Goal: Transaction & Acquisition: Download file/media

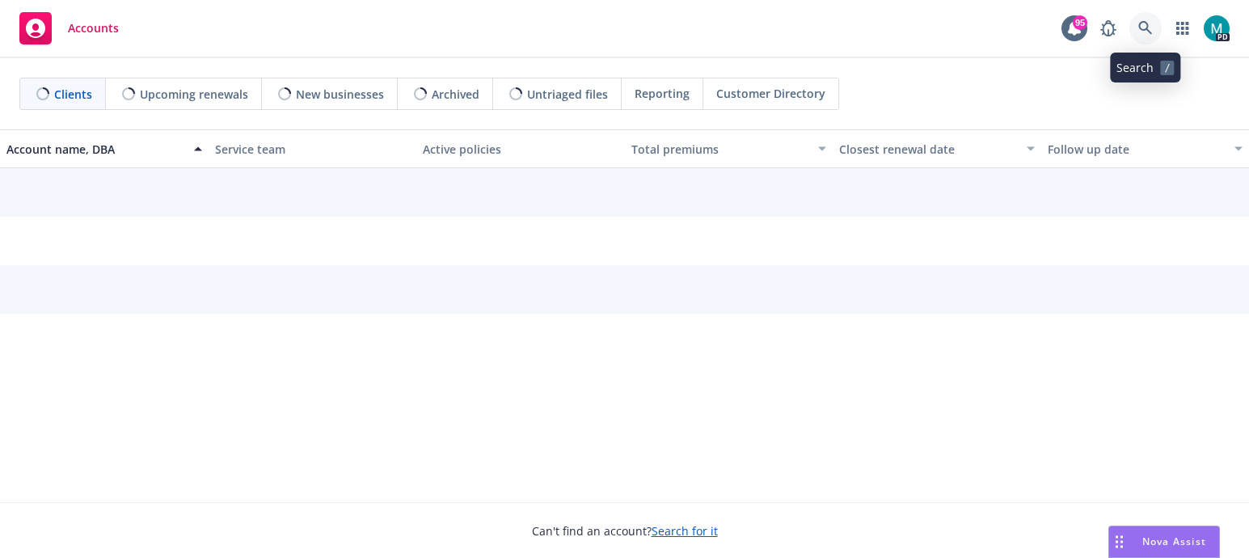
click at [1146, 26] on icon at bounding box center [1145, 28] width 15 height 15
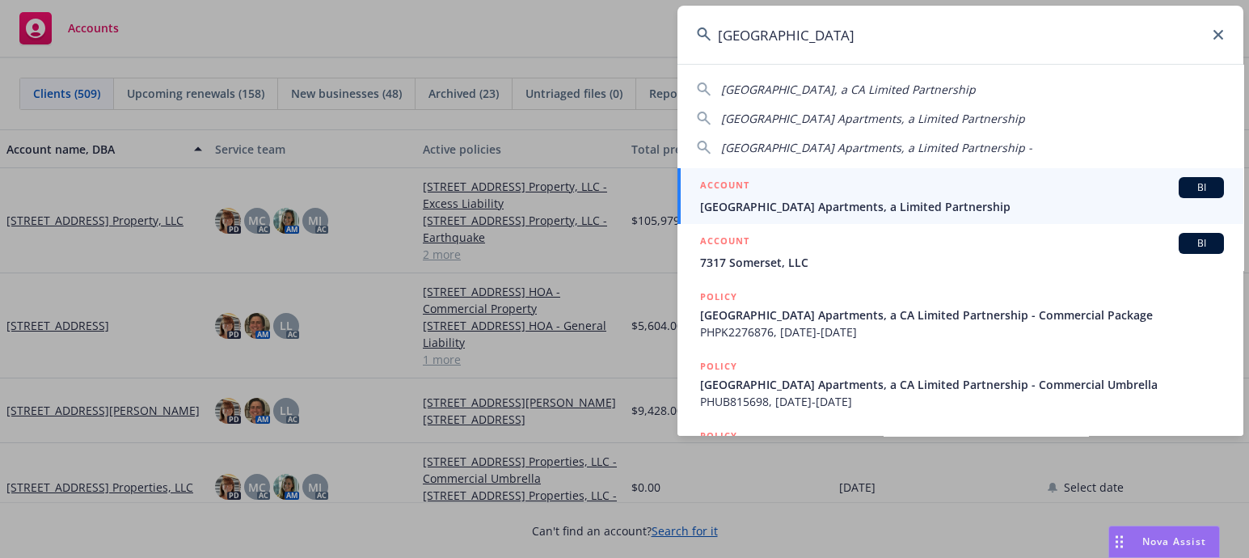
type input "[GEOGRAPHIC_DATA]"
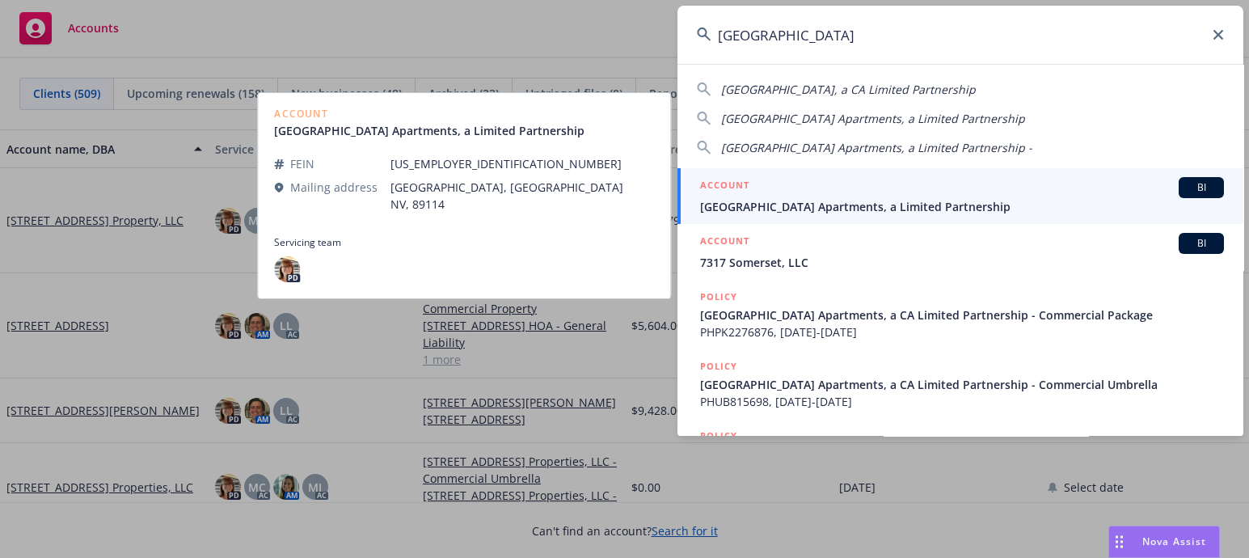
click at [769, 204] on span "[GEOGRAPHIC_DATA] Apartments, a Limited Partnership" at bounding box center [962, 206] width 524 height 17
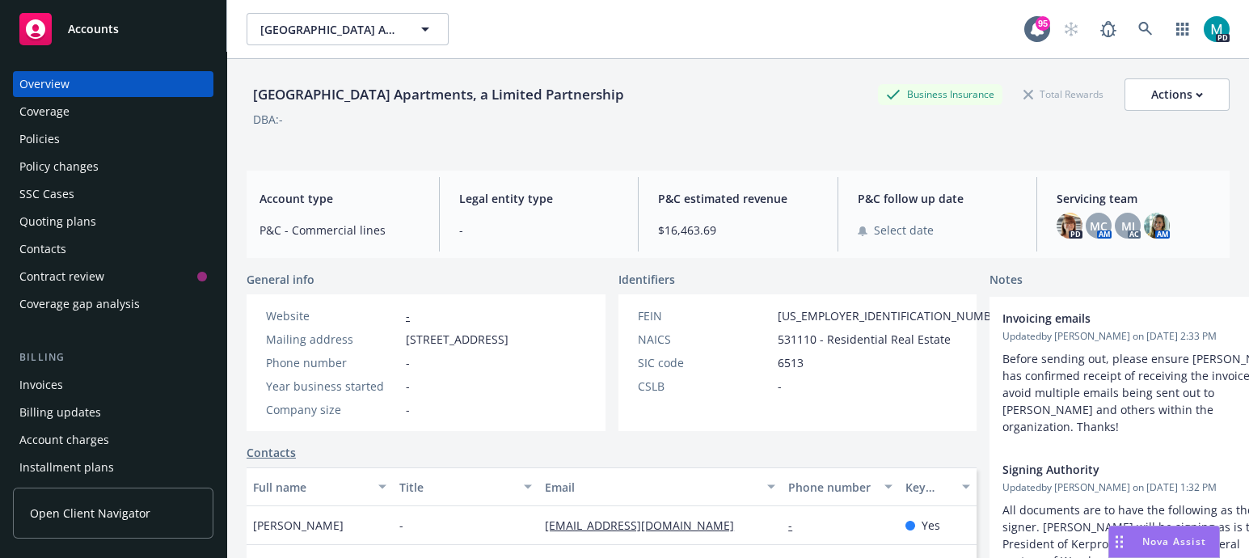
click at [59, 135] on div "Policies" at bounding box center [113, 139] width 188 height 26
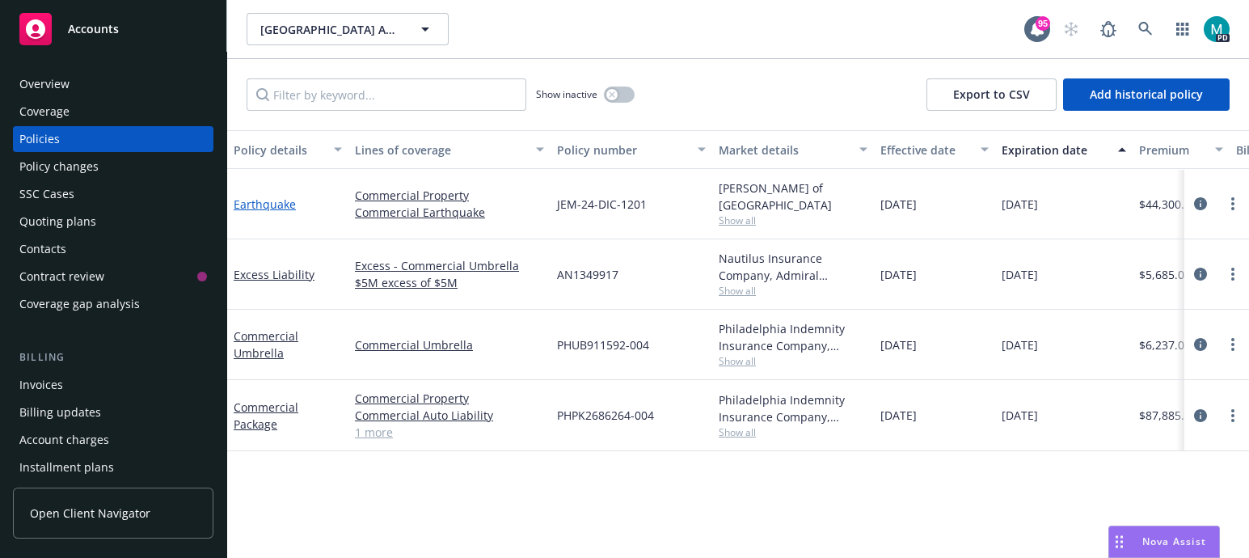
click at [277, 202] on link "Earthquake" at bounding box center [265, 203] width 62 height 15
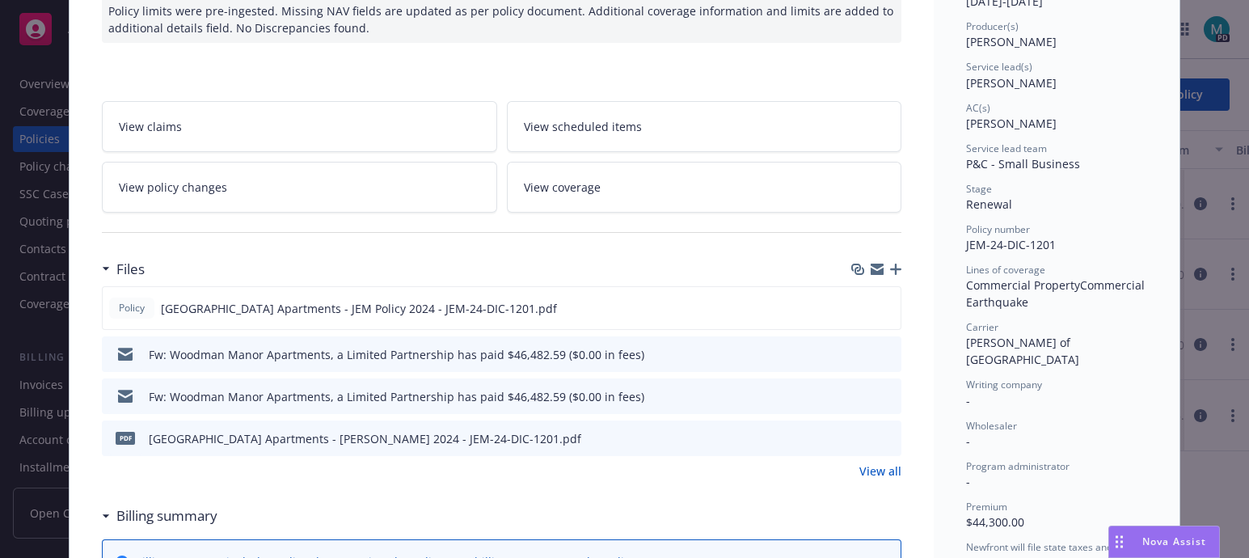
scroll to position [201, 0]
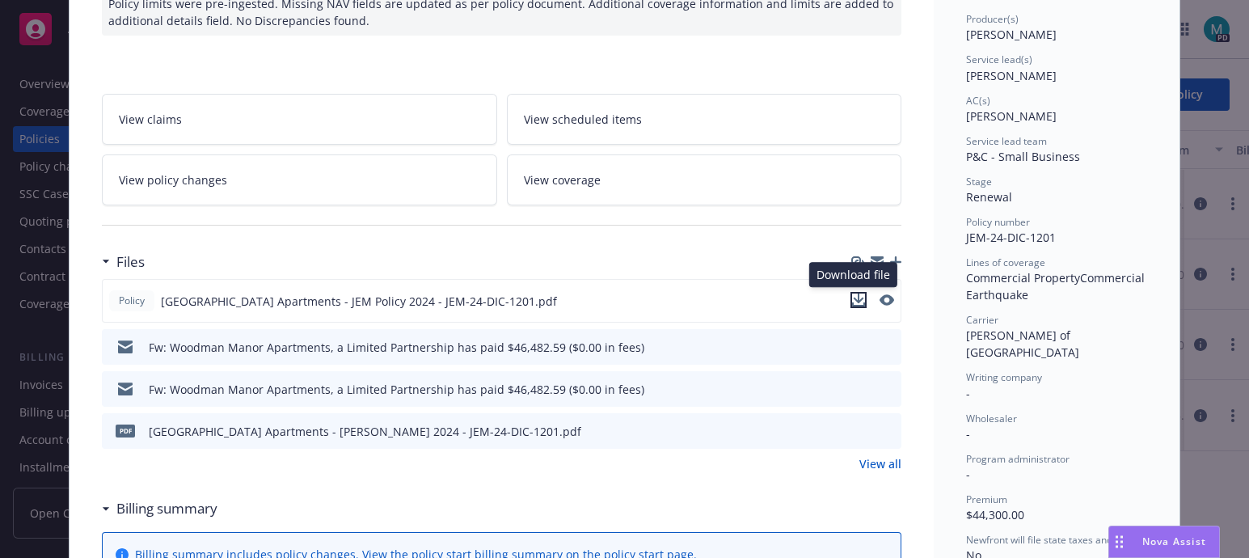
click at [854, 298] on icon "download file" at bounding box center [859, 299] width 11 height 10
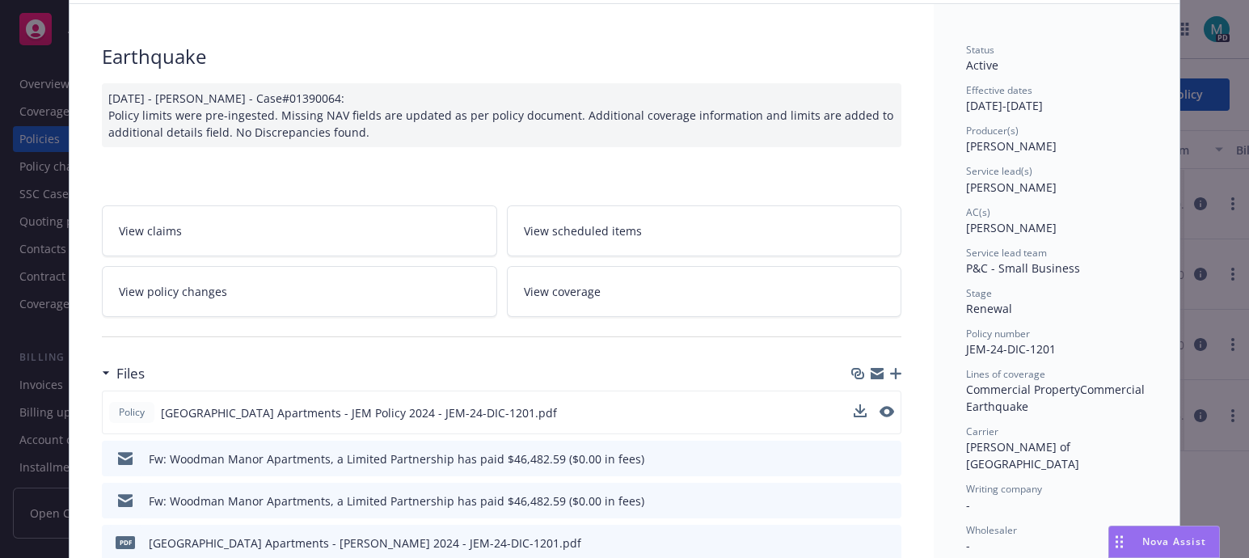
scroll to position [0, 0]
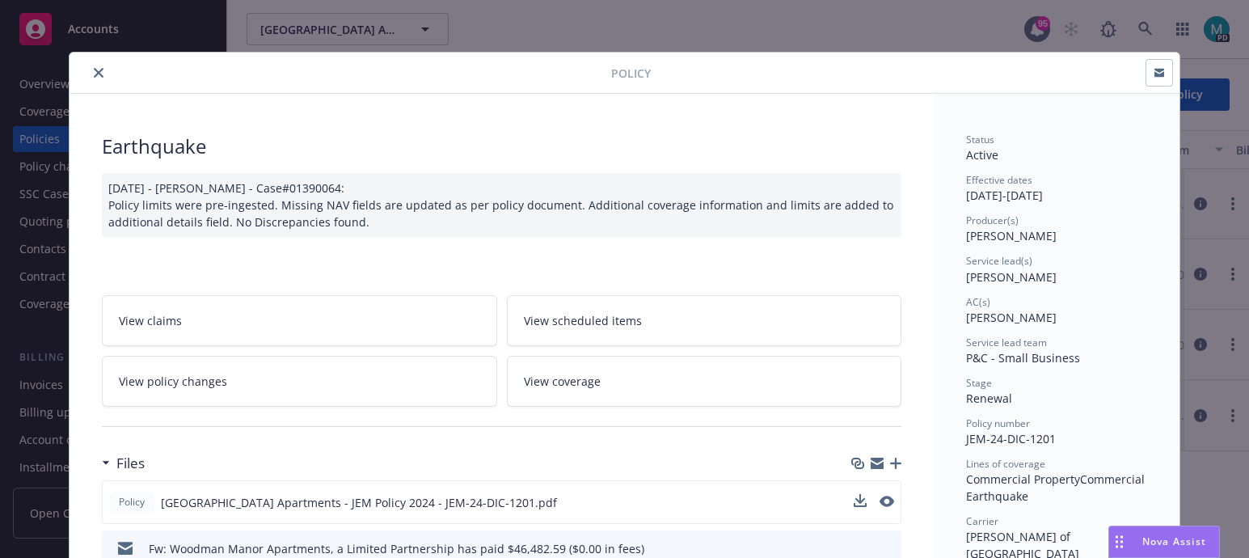
click at [94, 70] on icon "close" at bounding box center [99, 73] width 10 height 10
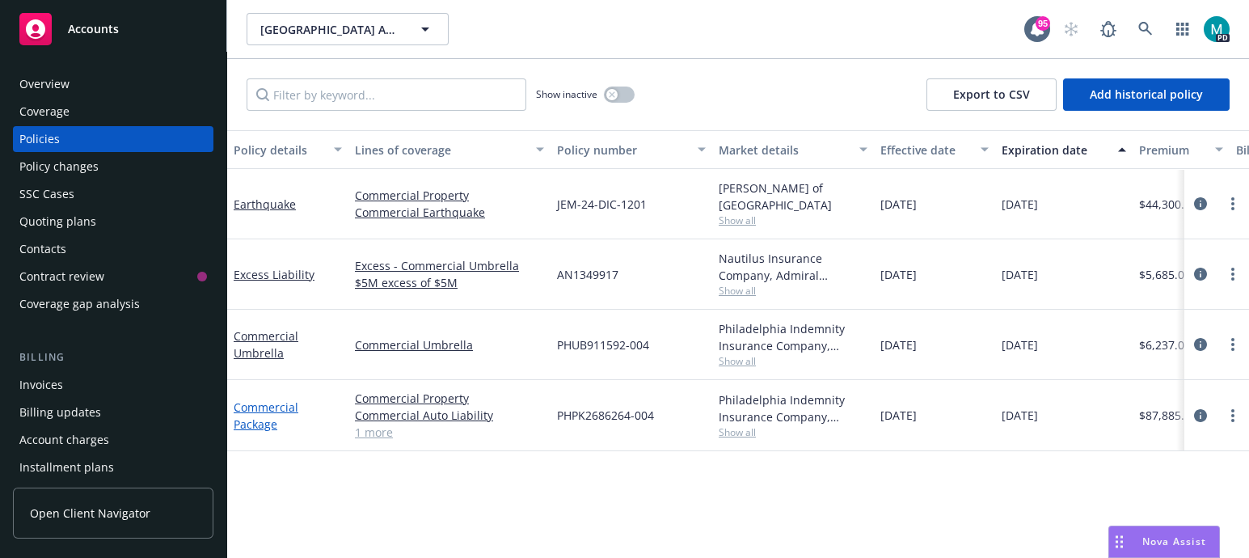
click at [263, 406] on link "Commercial Package" at bounding box center [266, 415] width 65 height 32
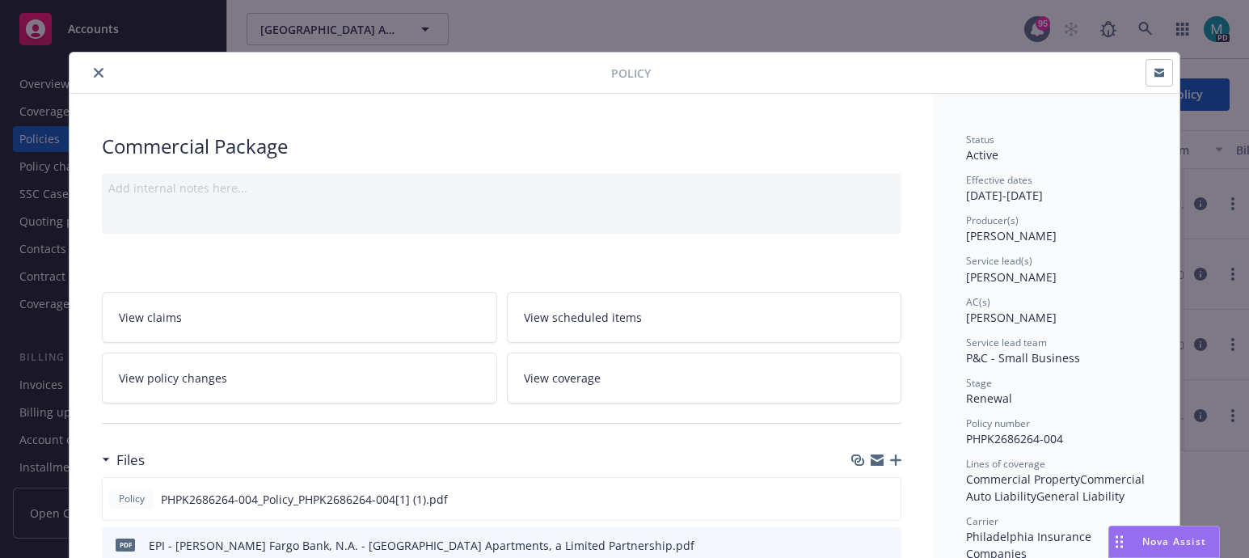
scroll to position [201, 0]
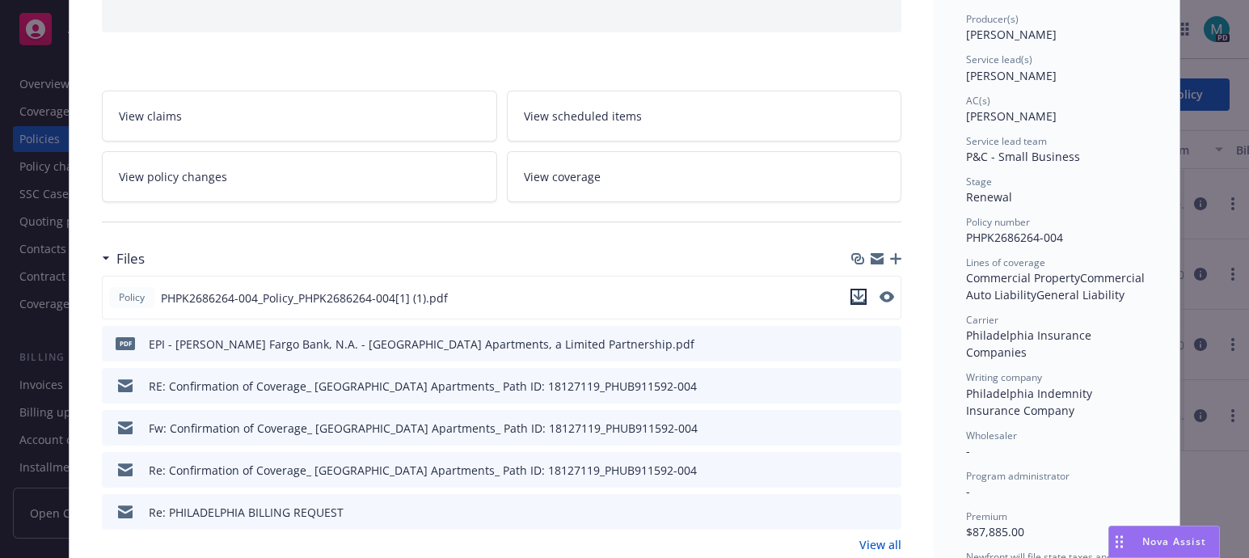
click at [854, 294] on icon "download file" at bounding box center [859, 295] width 11 height 10
click at [855, 345] on button at bounding box center [861, 344] width 13 height 17
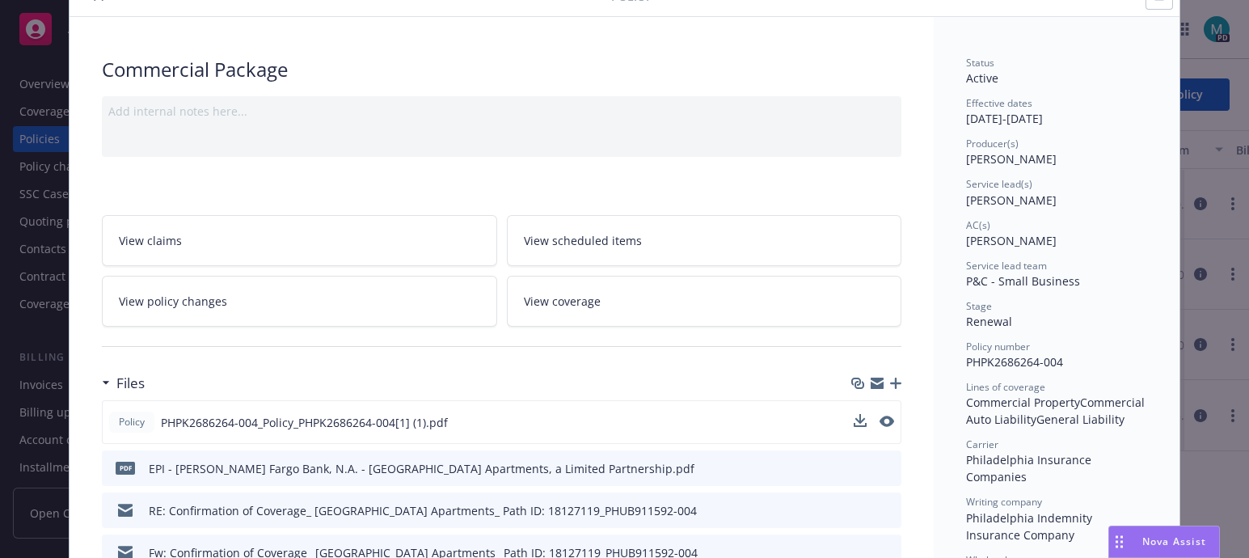
scroll to position [0, 0]
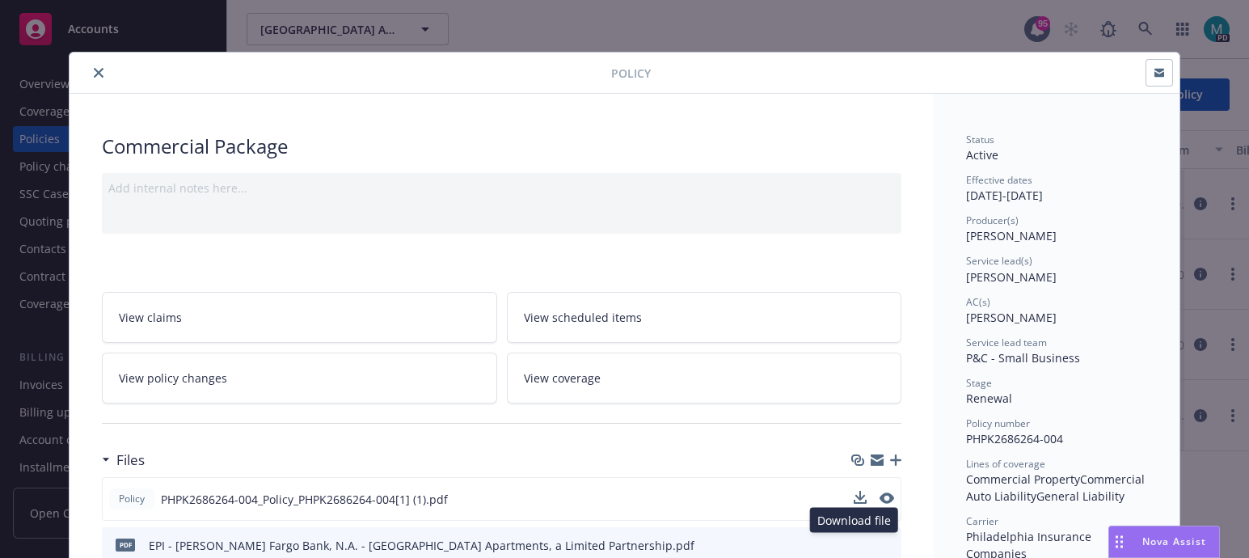
click at [94, 72] on icon "close" at bounding box center [99, 73] width 10 height 10
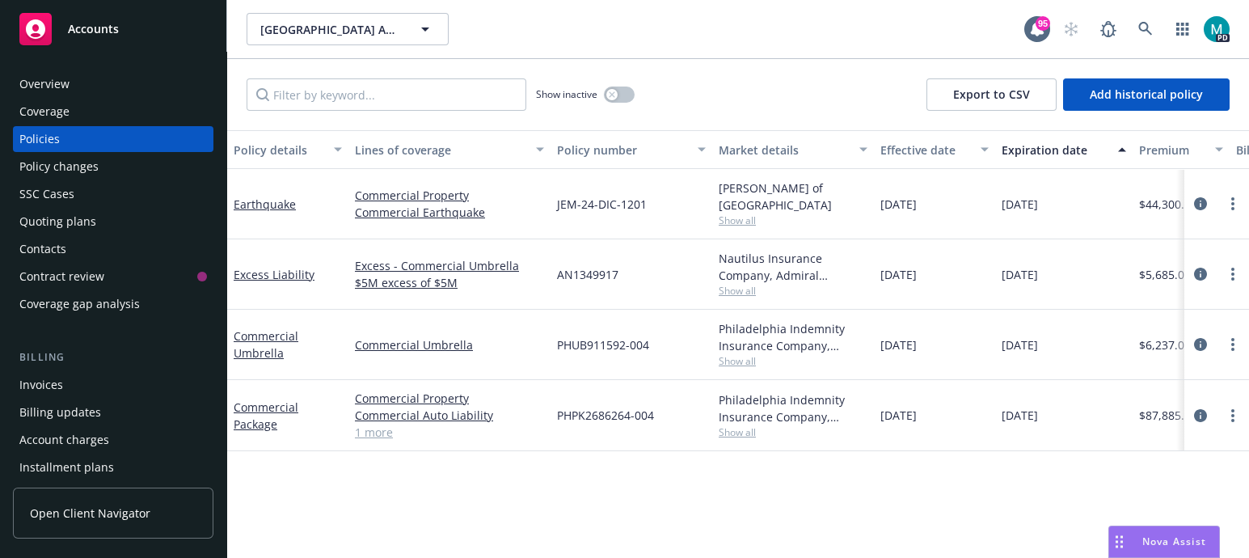
click at [86, 84] on div "Overview" at bounding box center [113, 84] width 188 height 26
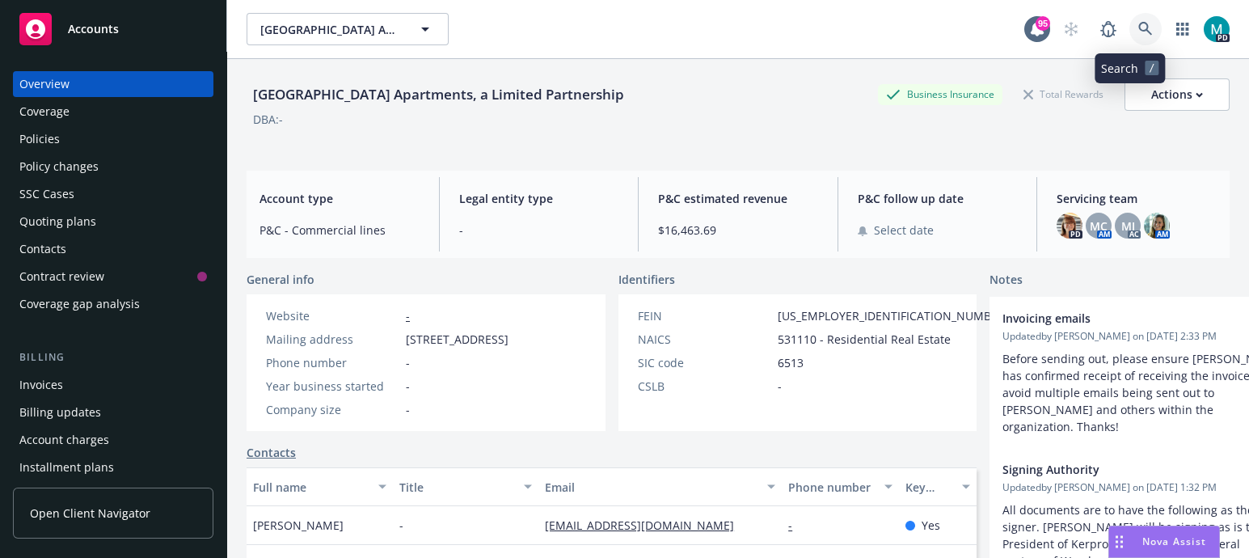
click at [1138, 26] on icon at bounding box center [1145, 29] width 15 height 15
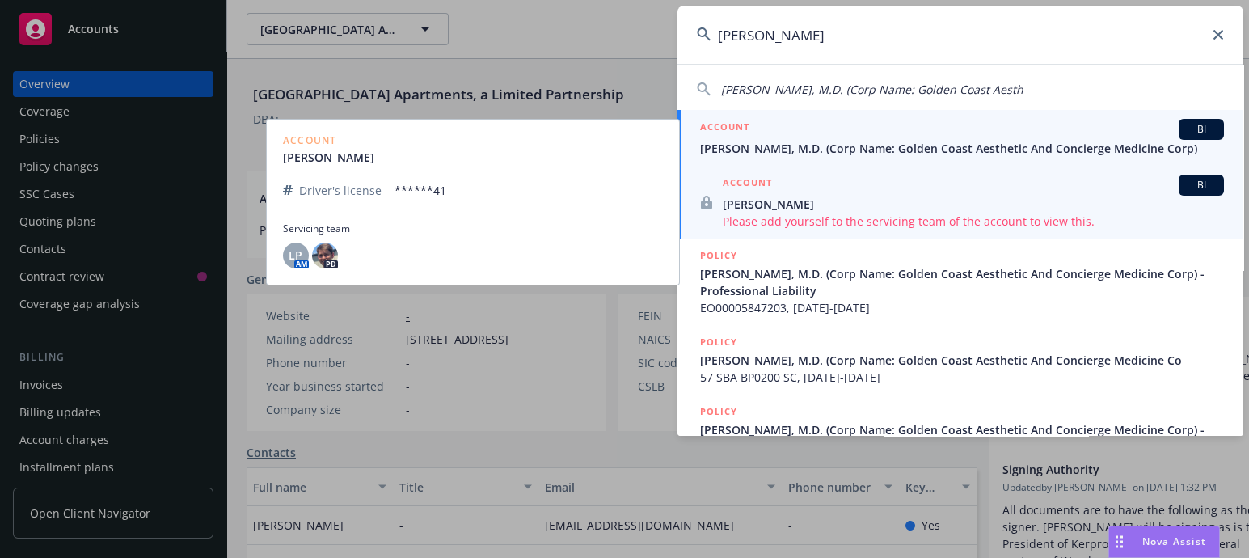
type input "[PERSON_NAME]"
click at [754, 148] on span "[PERSON_NAME], M.D. (Corp Name: Golden Coast Aesthetic And Concierge Medicine C…" at bounding box center [962, 148] width 524 height 17
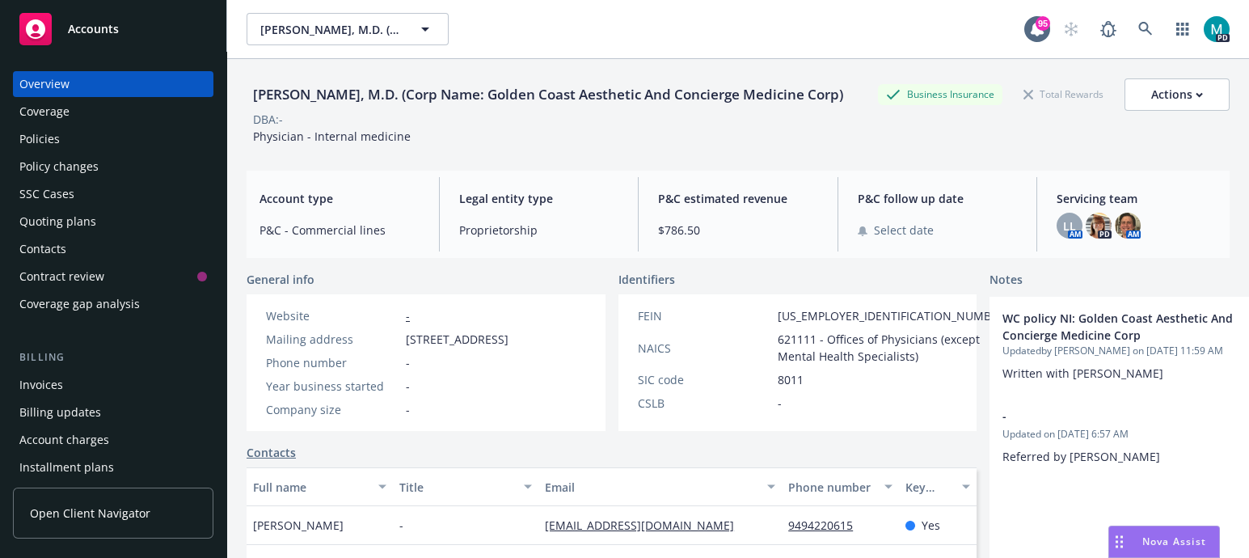
click at [32, 131] on div "Policies" at bounding box center [39, 139] width 40 height 26
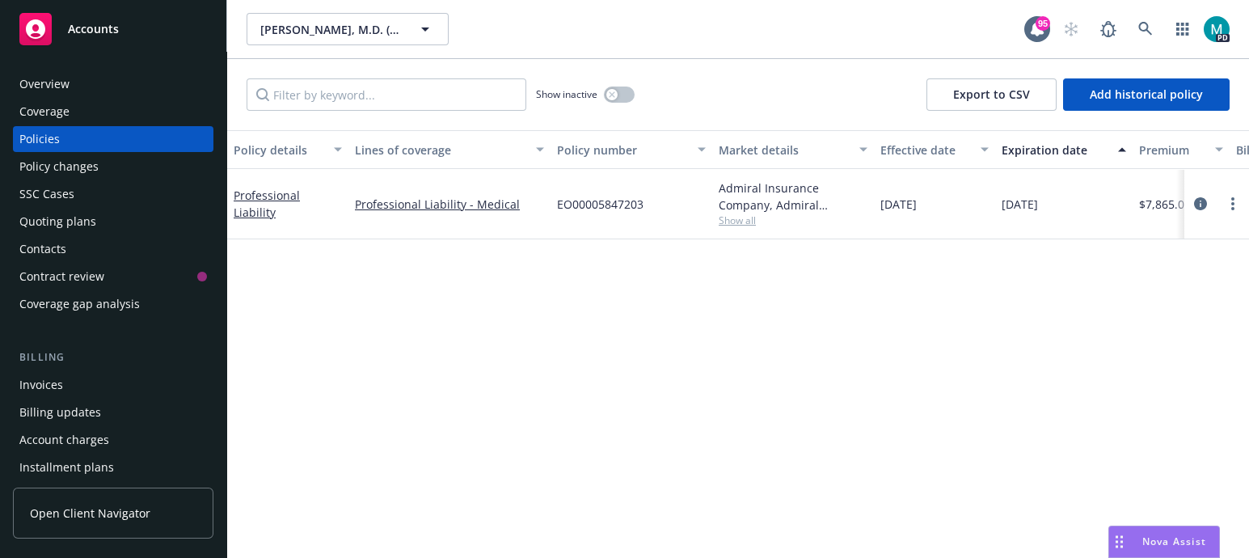
click at [94, 82] on div "Overview" at bounding box center [113, 84] width 188 height 26
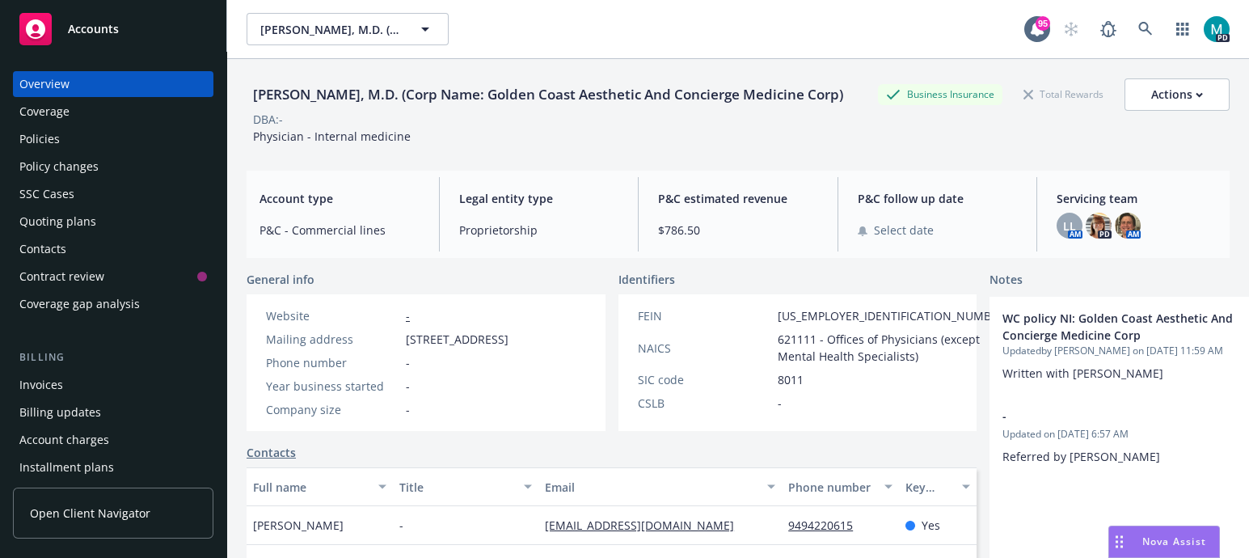
click at [74, 137] on div "Policies" at bounding box center [113, 139] width 188 height 26
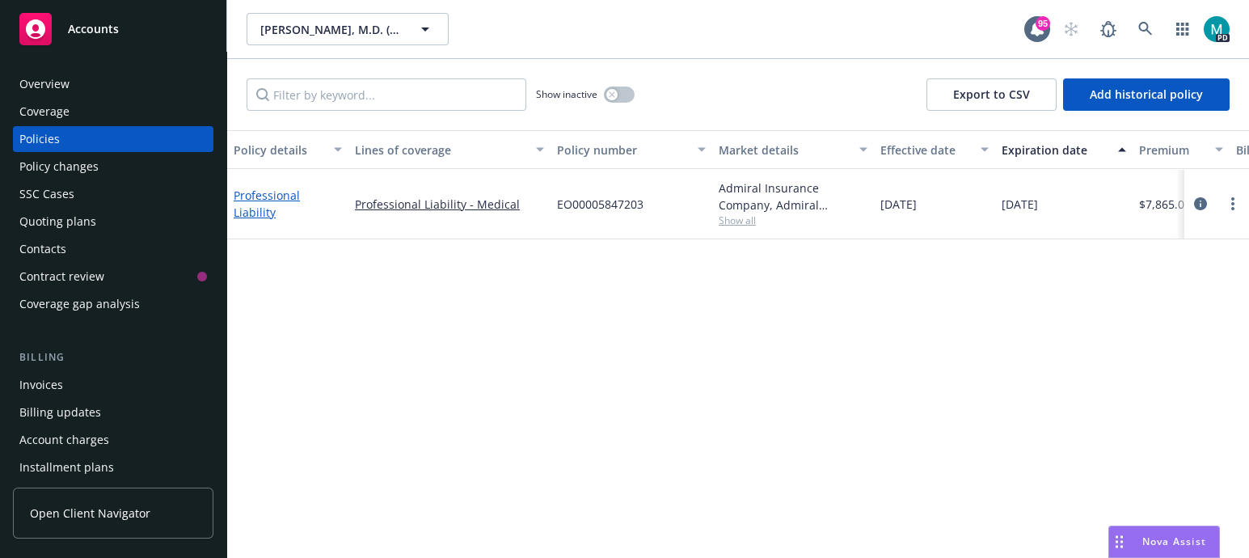
click at [300, 208] on link "Professional Liability" at bounding box center [267, 204] width 66 height 32
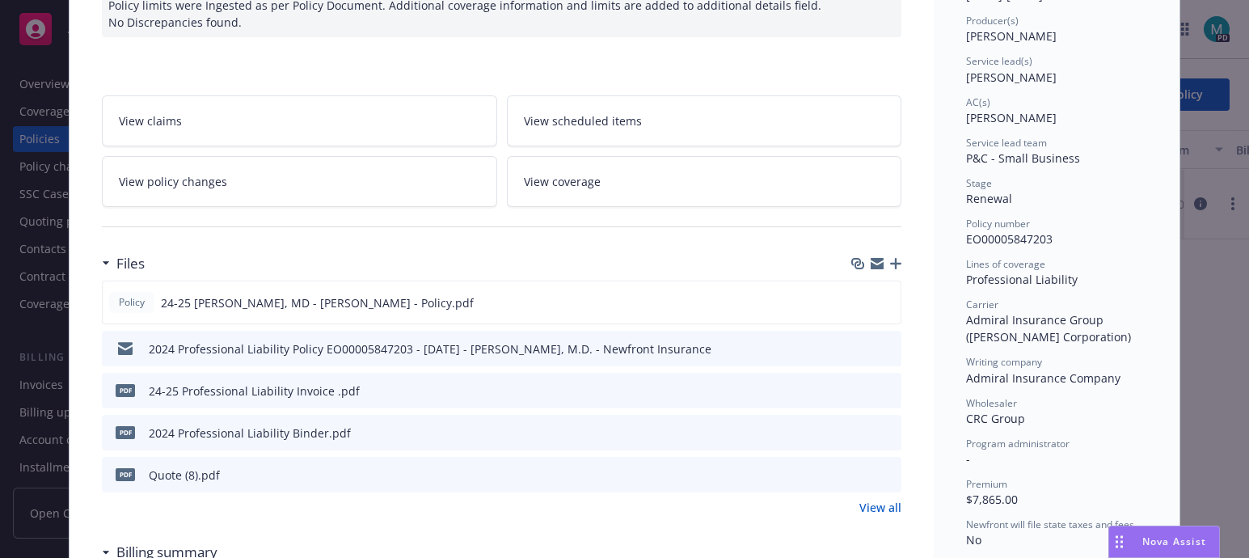
scroll to position [201, 0]
click at [856, 300] on icon "download file" at bounding box center [858, 300] width 13 height 13
click at [854, 298] on icon "download file" at bounding box center [859, 299] width 11 height 10
click at [856, 294] on icon "download file" at bounding box center [858, 300] width 13 height 13
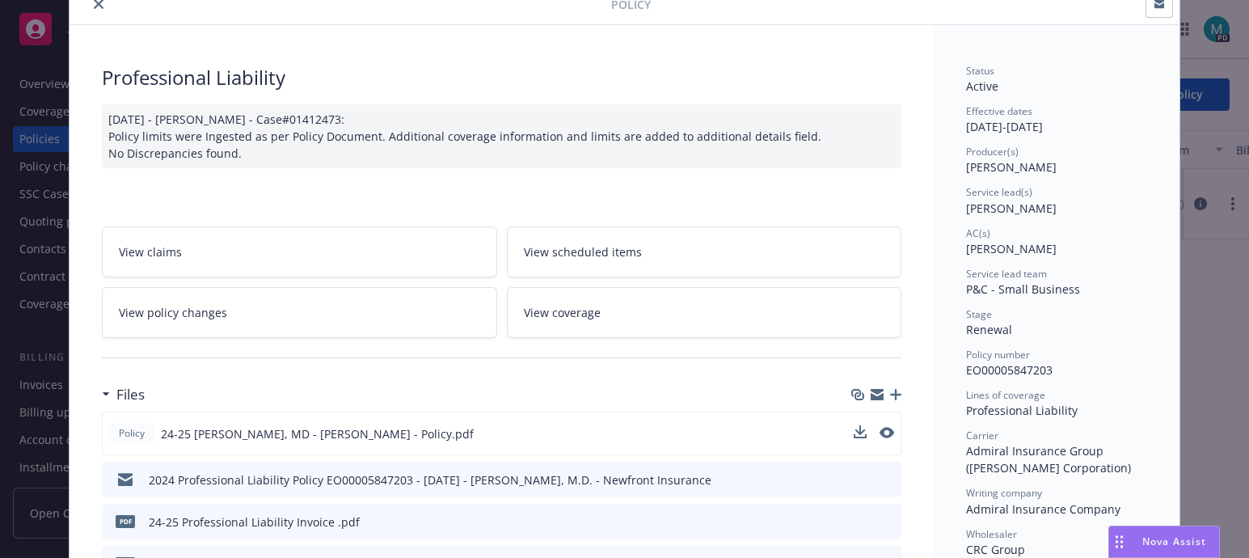
scroll to position [0, 0]
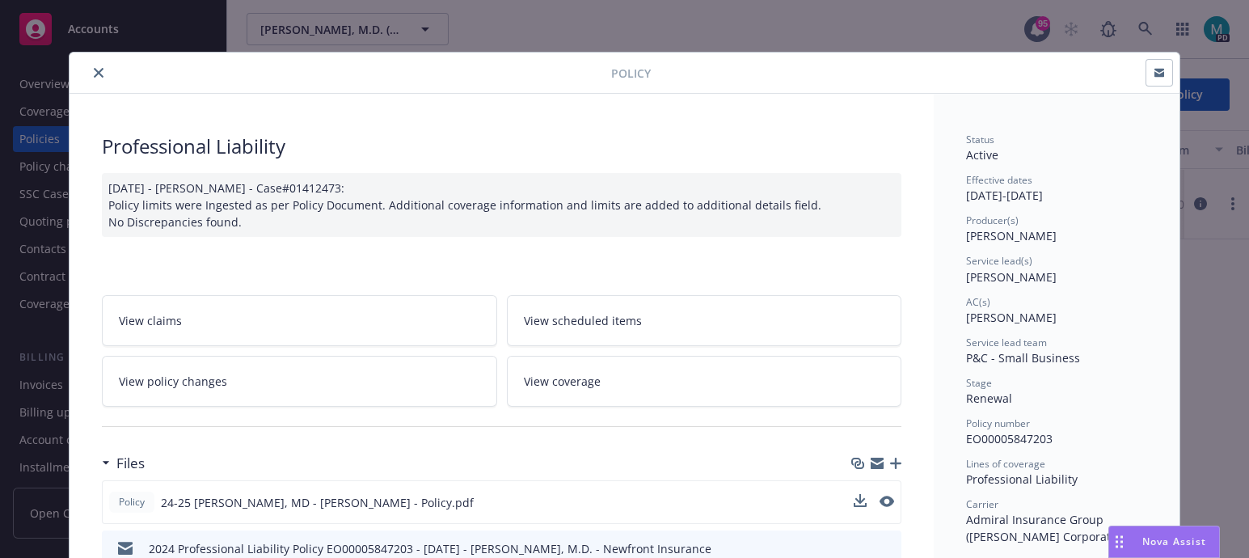
click at [97, 71] on button "close" at bounding box center [98, 72] width 19 height 19
